Goal: Task Accomplishment & Management: Use online tool/utility

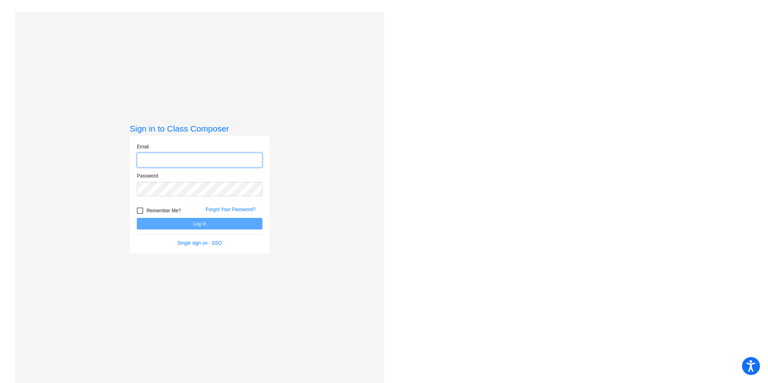
type input "jmackey@lasd.net"
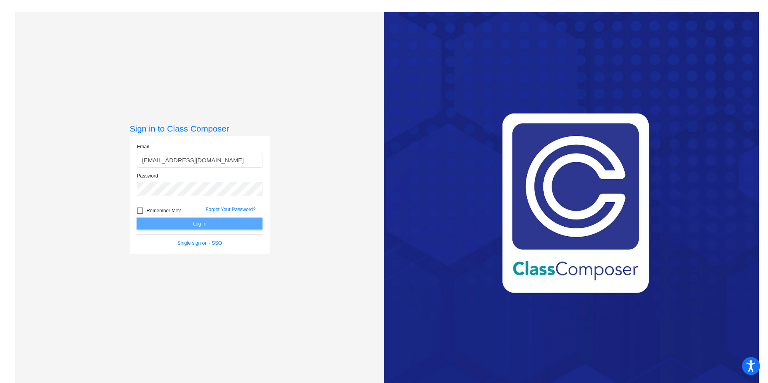
click at [219, 223] on button "Log In" at bounding box center [200, 224] width 126 height 12
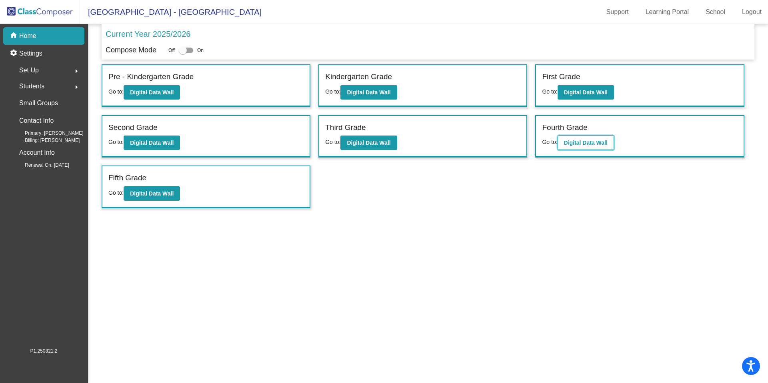
click at [570, 143] on b "Digital Data Wall" at bounding box center [586, 143] width 44 height 6
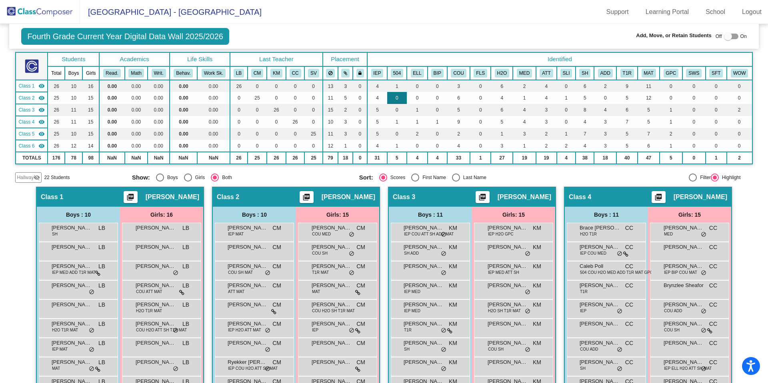
scroll to position [36, 0]
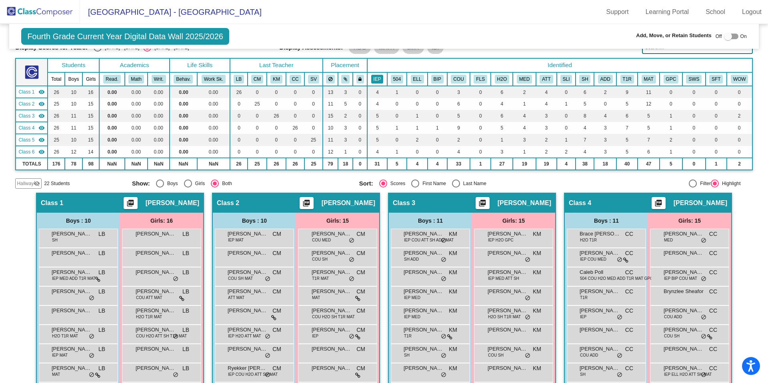
click at [374, 79] on button "IEP" at bounding box center [377, 79] width 12 height 9
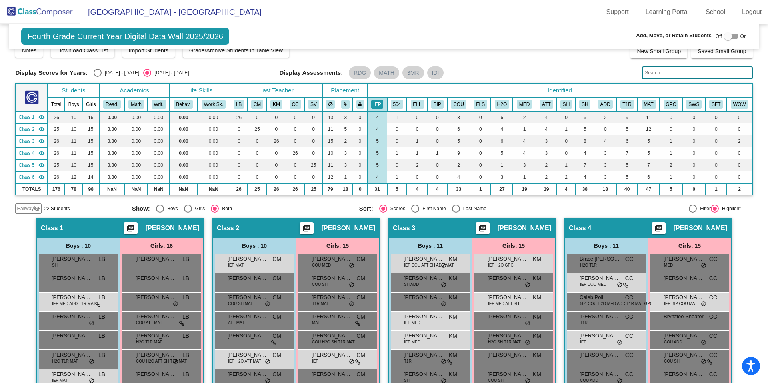
scroll to position [0, 0]
